Goal: Check status: Check status

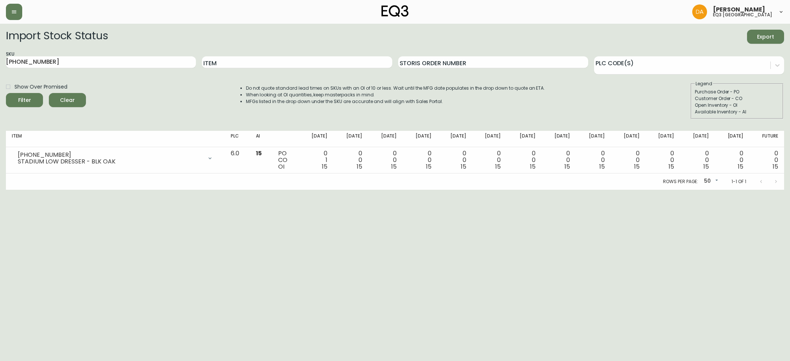
click at [16, 10] on icon "button" at bounding box center [14, 12] width 6 height 6
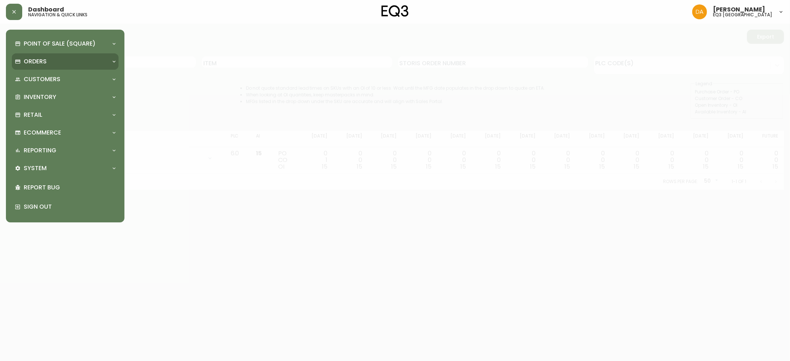
click at [55, 61] on div "Orders" at bounding box center [61, 61] width 93 height 8
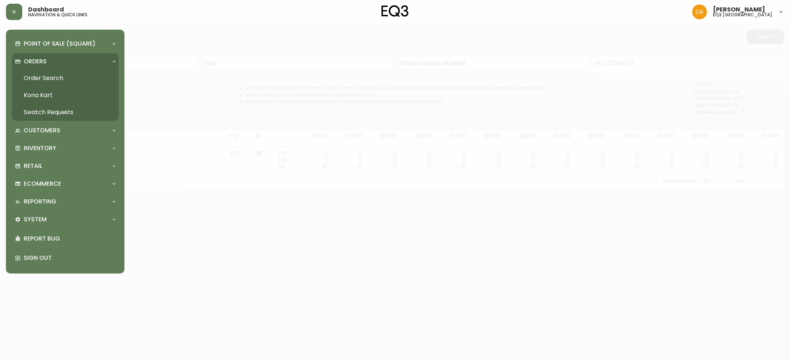
click at [61, 77] on link "Order Search" at bounding box center [65, 78] width 107 height 17
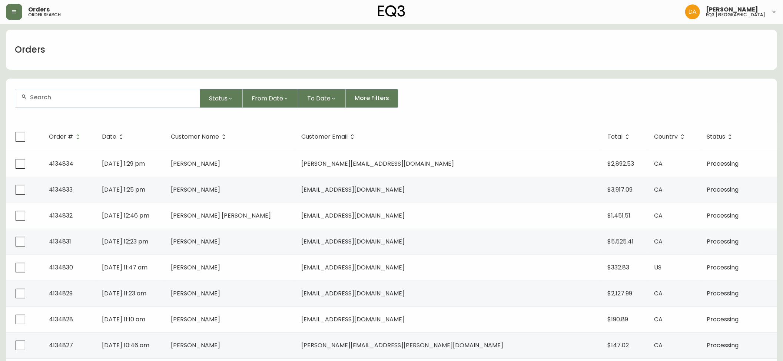
click at [52, 101] on input "text" at bounding box center [112, 97] width 164 height 7
paste input "4134812"
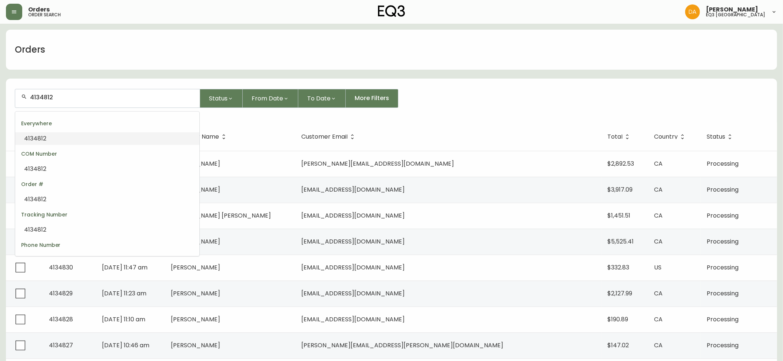
click at [60, 139] on li "4134812" at bounding box center [107, 138] width 184 height 13
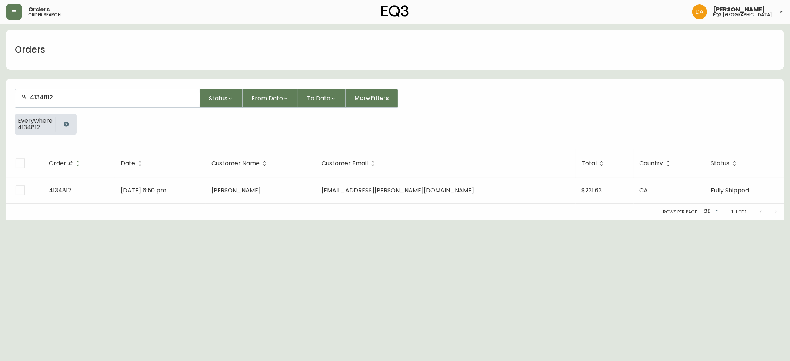
type input "4134812"
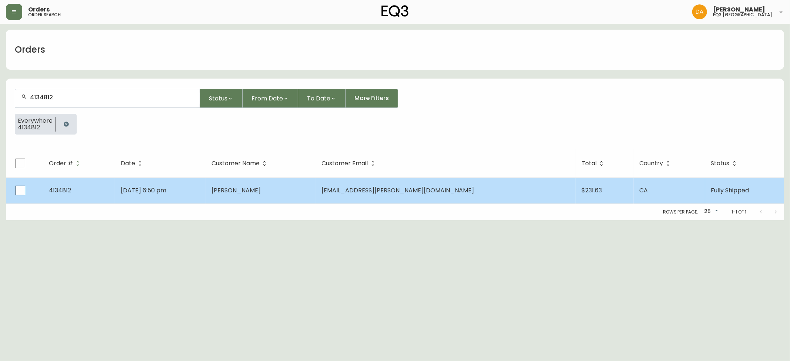
click at [474, 197] on td "[EMAIL_ADDRESS][PERSON_NAME][DOMAIN_NAME]" at bounding box center [446, 190] width 260 height 26
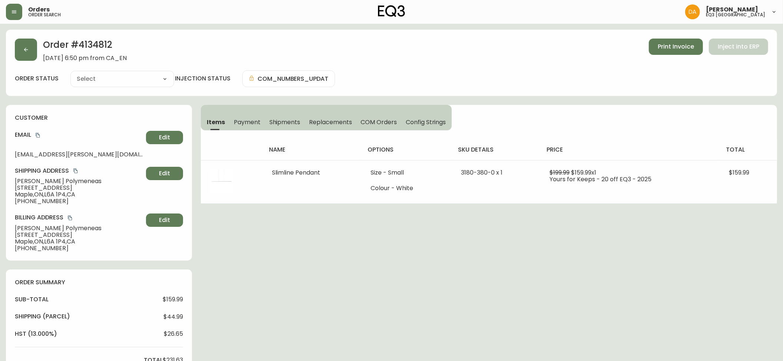
type input "Fully Shipped"
select select "FULLY_SHIPPED"
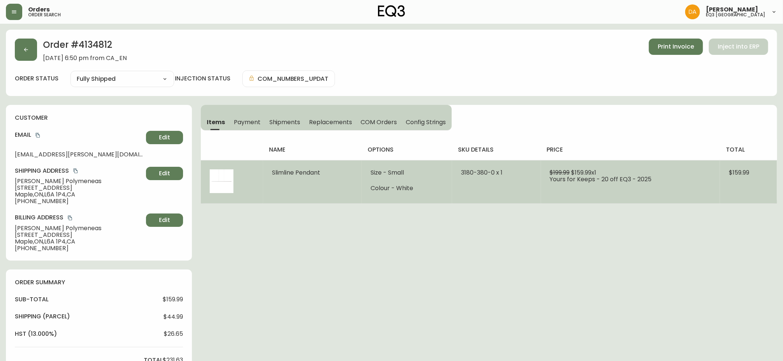
click at [322, 175] on td "Slimline Pendant" at bounding box center [312, 181] width 99 height 43
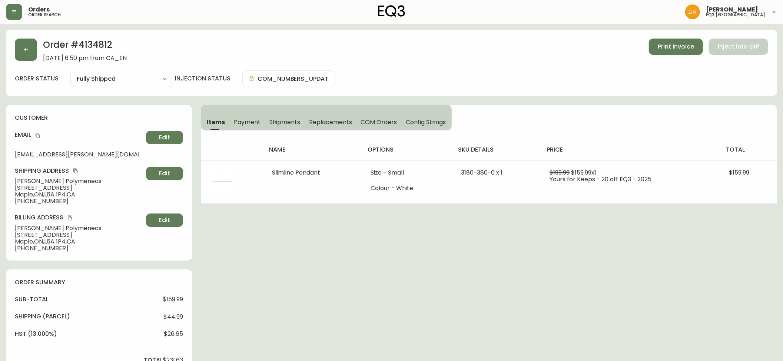
click at [419, 248] on div "Order # 4134812 [DATE] 6:50 pm from CA_EN Print Invoice Inject into ERP order s…" at bounding box center [391, 331] width 771 height 602
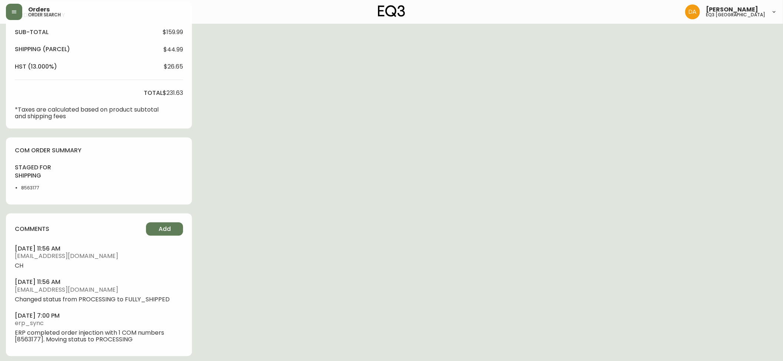
scroll to position [271, 0]
